Goal: Transaction & Acquisition: Purchase product/service

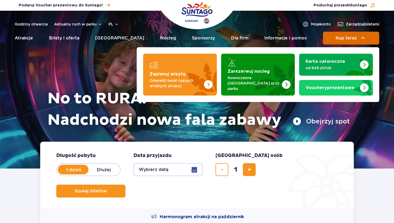
click at [362, 39] on img at bounding box center [363, 38] width 6 height 6
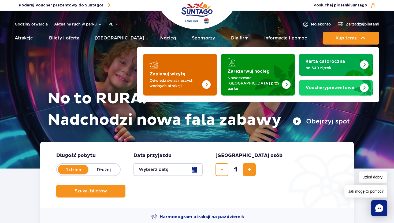
click at [195, 84] on p "Odwiedź świat naszych wodnych atrakcji" at bounding box center [176, 83] width 52 height 11
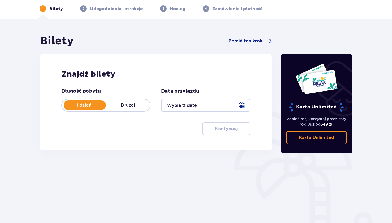
scroll to position [25, 0]
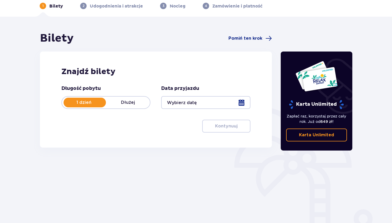
click at [241, 99] on div at bounding box center [205, 102] width 89 height 13
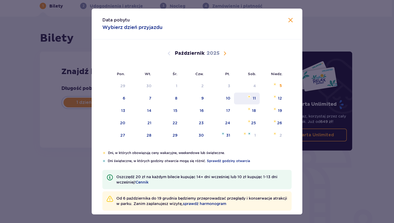
click at [254, 99] on div "11" at bounding box center [254, 98] width 3 height 5
type input "11.10.25"
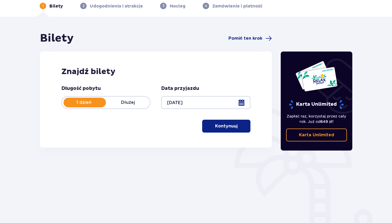
click at [230, 131] on button "Kontynuuj" at bounding box center [226, 126] width 48 height 13
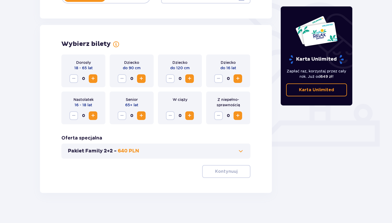
scroll to position [133, 0]
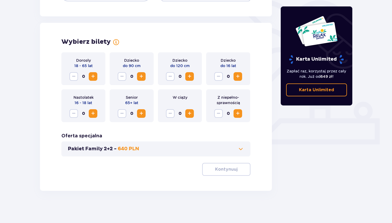
click at [93, 76] on span "Zwiększ" at bounding box center [93, 76] width 6 height 6
click at [225, 169] on p "Kontynuuj" at bounding box center [226, 169] width 23 height 6
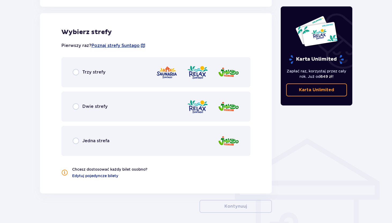
scroll to position [298, 0]
click at [71, 70] on div "Trzy strefy" at bounding box center [155, 72] width 189 height 30
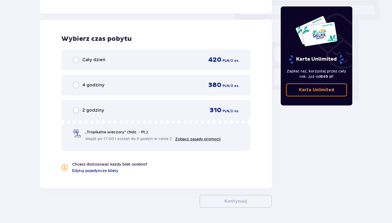
scroll to position [485, 0]
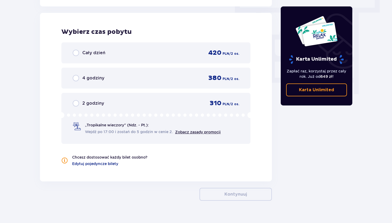
click at [76, 52] on input "radio" at bounding box center [76, 53] width 6 height 6
radio input "true"
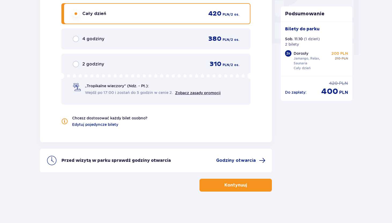
scroll to position [525, 0]
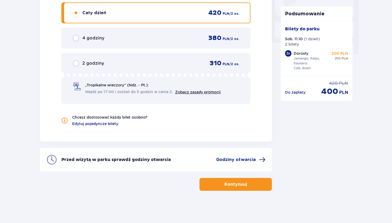
click at [243, 187] on button "Kontynuuj" at bounding box center [236, 184] width 72 height 13
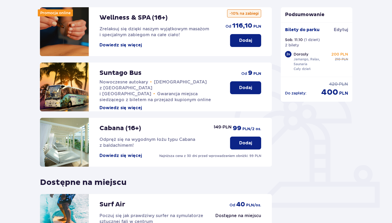
scroll to position [141, 0]
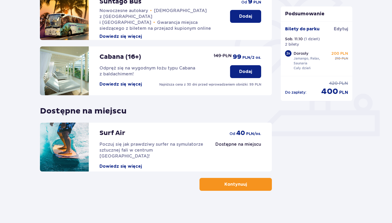
click at [243, 184] on button "Kontynuuj" at bounding box center [236, 184] width 72 height 13
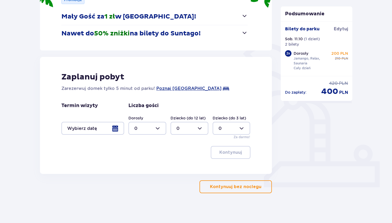
scroll to position [92, 0]
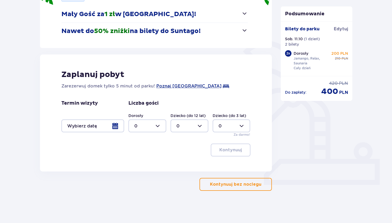
click at [242, 187] on p "Kontynuuj bez noclegu" at bounding box center [236, 184] width 52 height 6
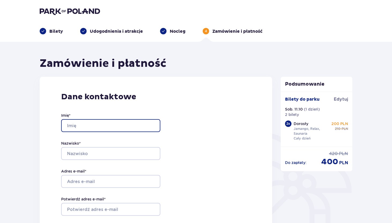
click at [100, 124] on input "Imię *" at bounding box center [110, 125] width 99 height 13
type input "Julia Janina"
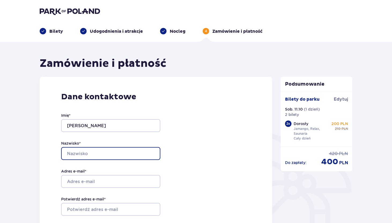
type input "Hanke"
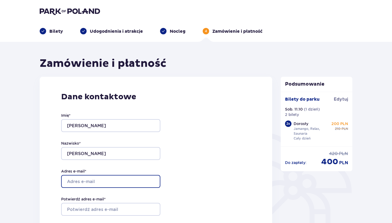
type input "julia.hanke00@gmail.com"
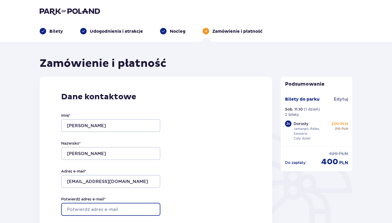
type input "julia.hanke00@gmail.com"
type input "533986656"
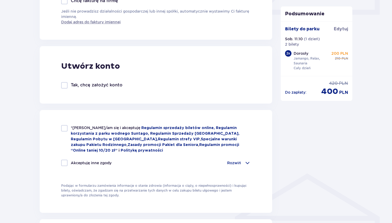
scroll to position [263, 0]
click at [67, 126] on div at bounding box center [64, 128] width 6 height 6
checkbox input "true"
click at [63, 162] on div at bounding box center [64, 162] width 6 height 6
checkbox input "true"
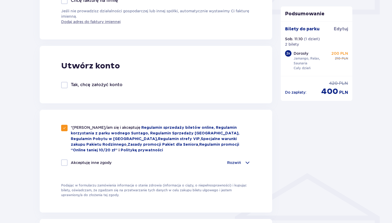
checkbox input "true"
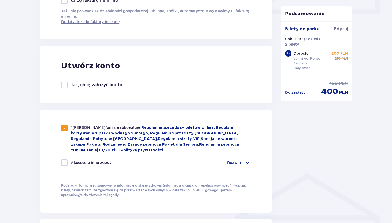
checkbox input "true"
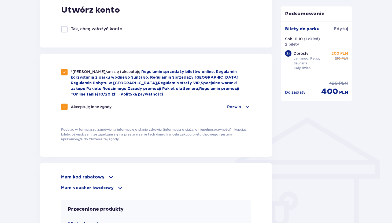
scroll to position [325, 0]
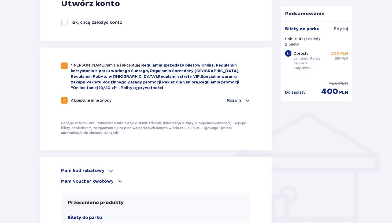
click at [62, 99] on div at bounding box center [64, 100] width 6 height 6
checkbox input "false"
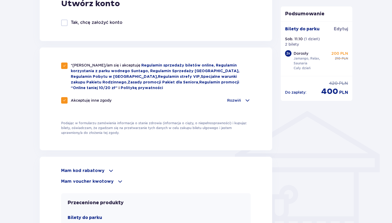
checkbox input "false"
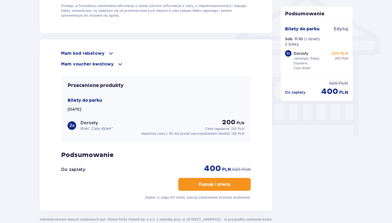
scroll to position [443, 0]
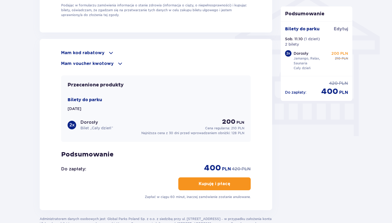
click at [215, 185] on p "Kupuję i płacę" at bounding box center [215, 184] width 32 height 6
